Goal: Find specific page/section: Find specific page/section

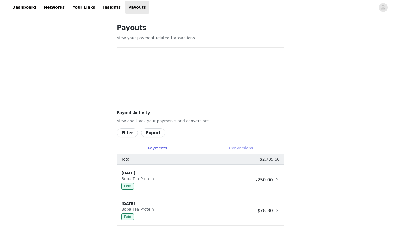
click at [229, 146] on div "Conversions" at bounding box center [241, 148] width 86 height 13
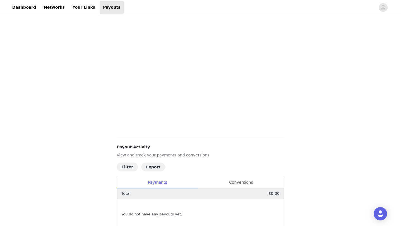
scroll to position [207, 0]
